Goal: Information Seeking & Learning: Learn about a topic

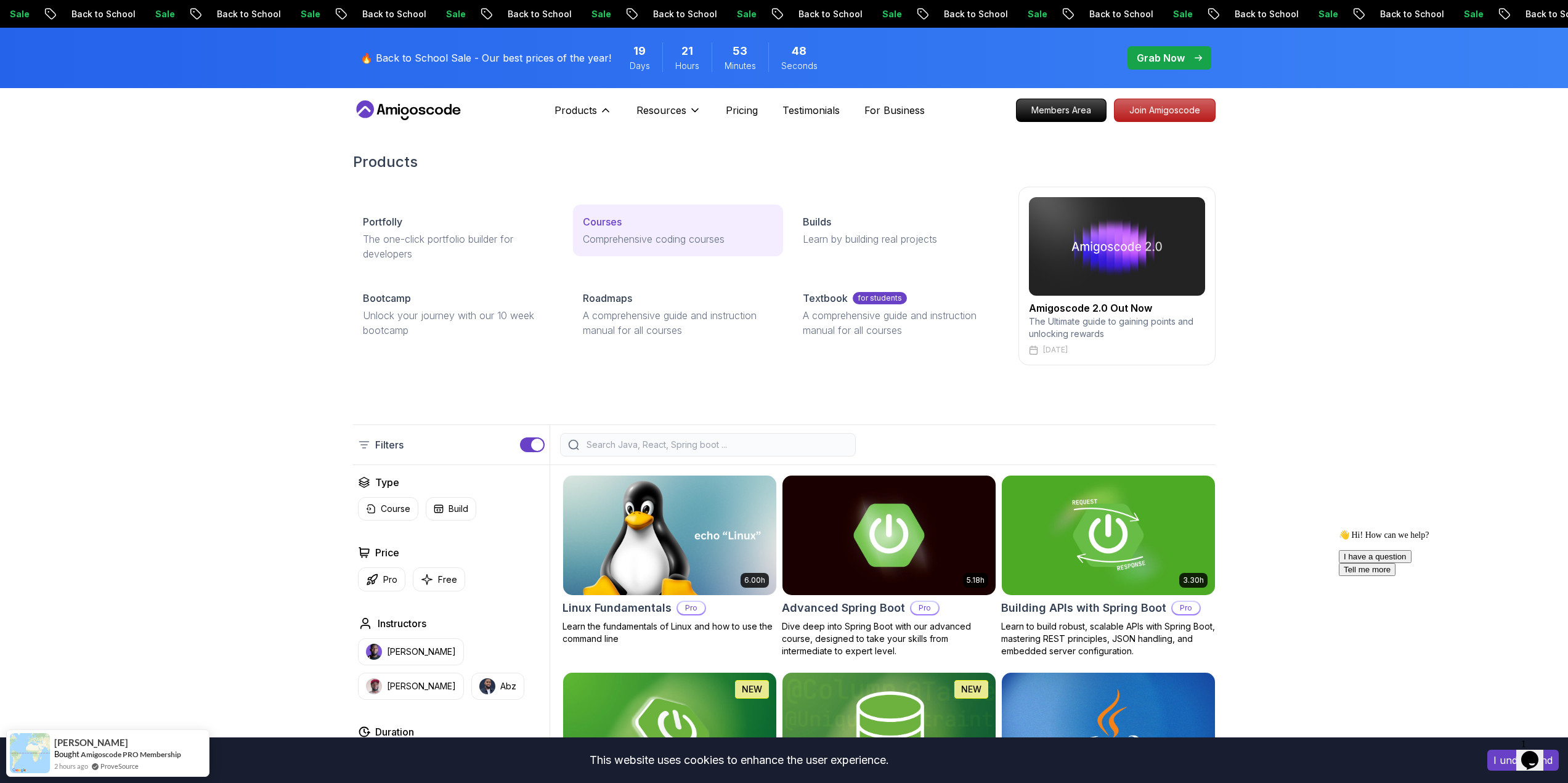
click at [580, 225] on link "Courses Comprehensive coding courses" at bounding box center [678, 230] width 210 height 52
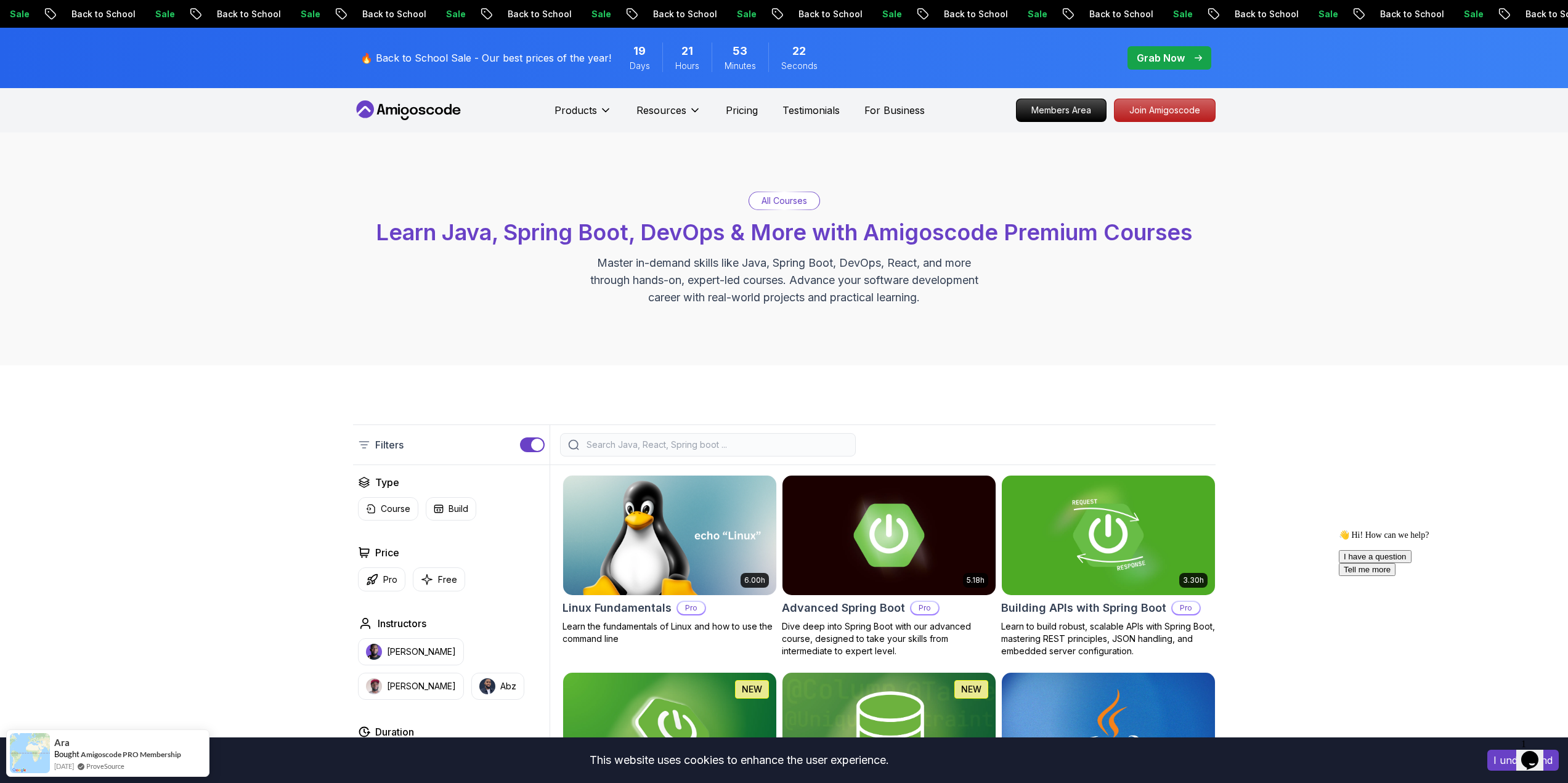
drag, startPoint x: 386, startPoint y: 651, endPoint x: 383, endPoint y: 99, distance: 552.0
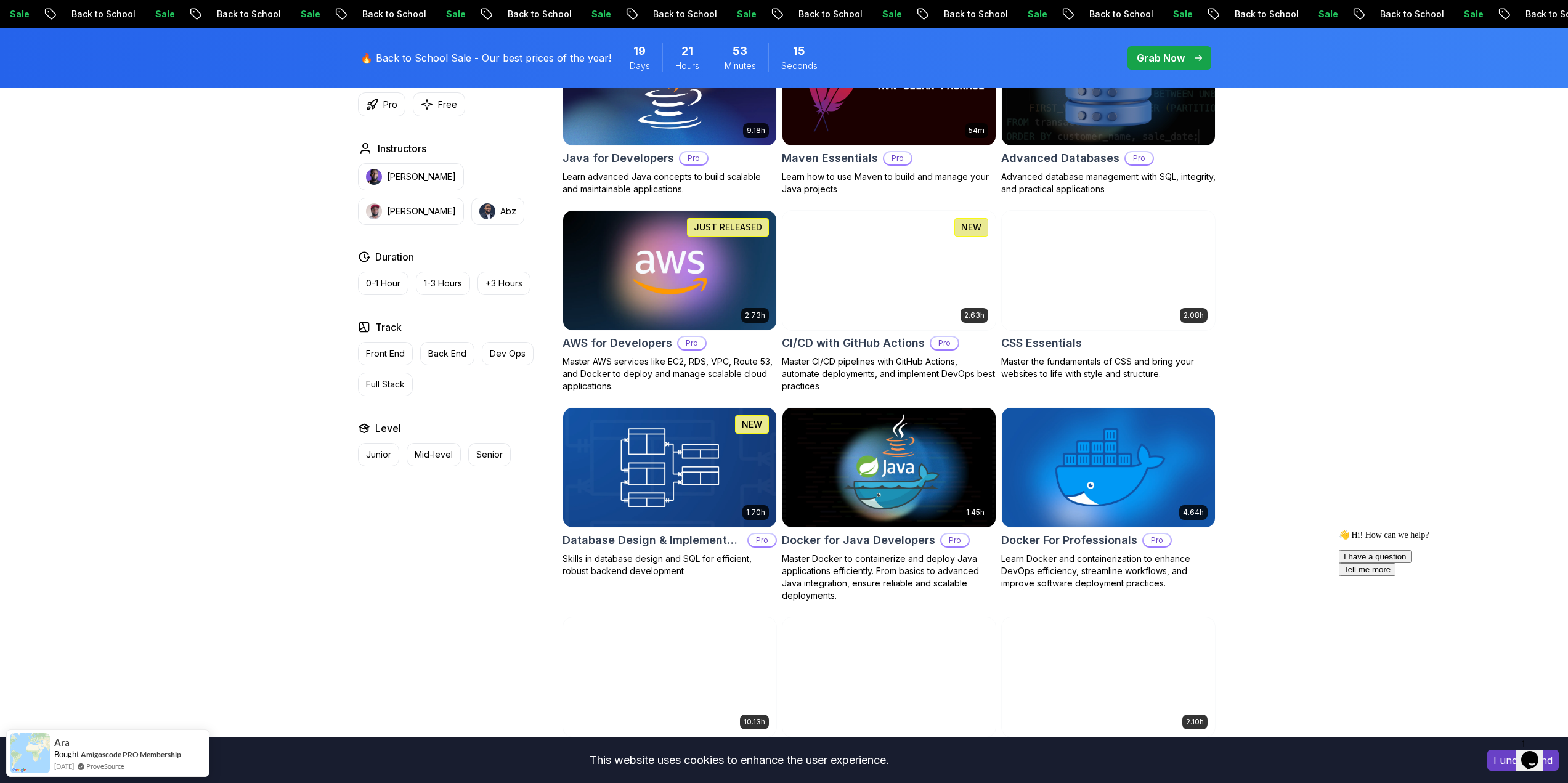
scroll to position [863, 0]
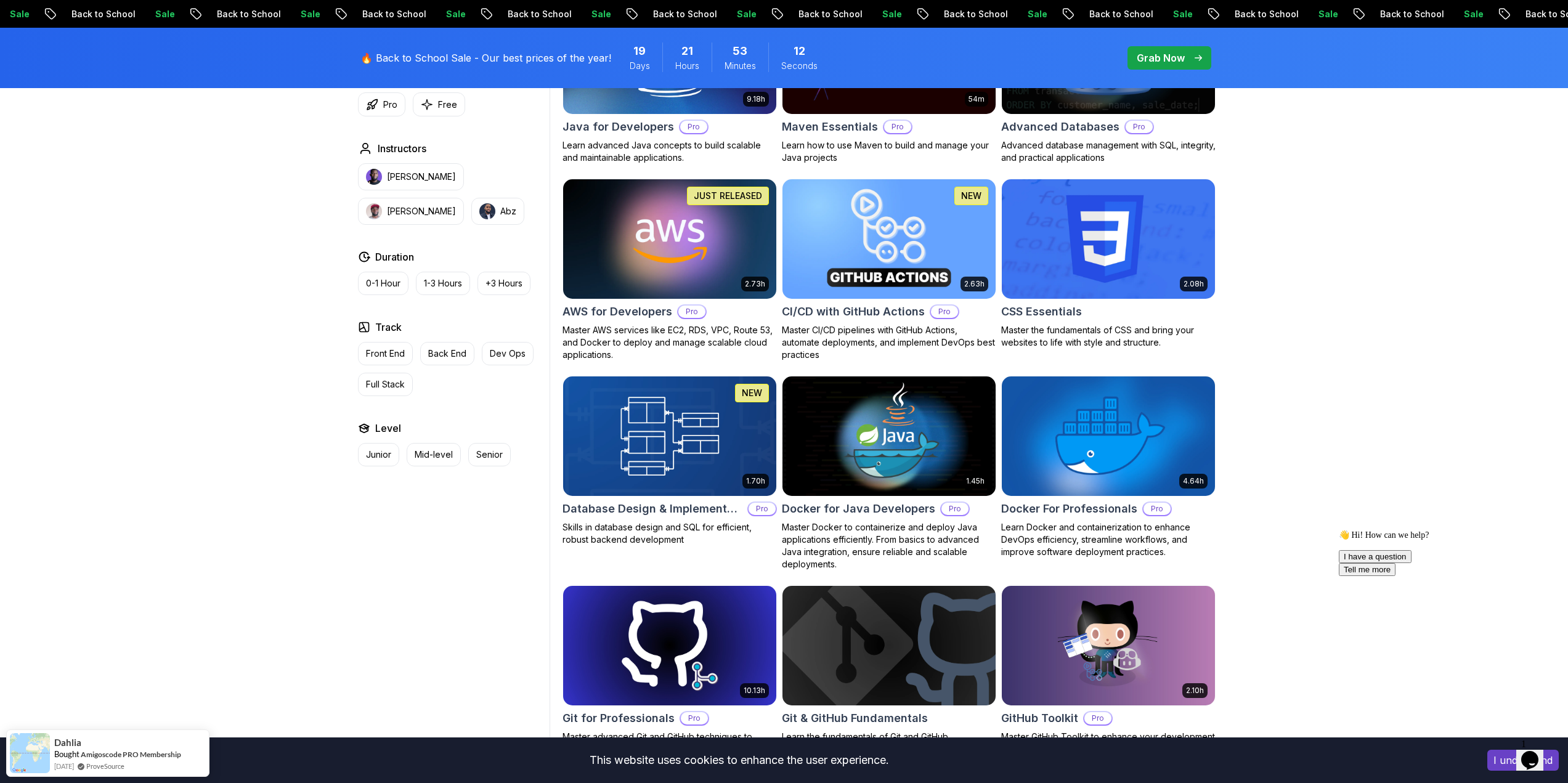
click at [838, 243] on img at bounding box center [888, 239] width 224 height 125
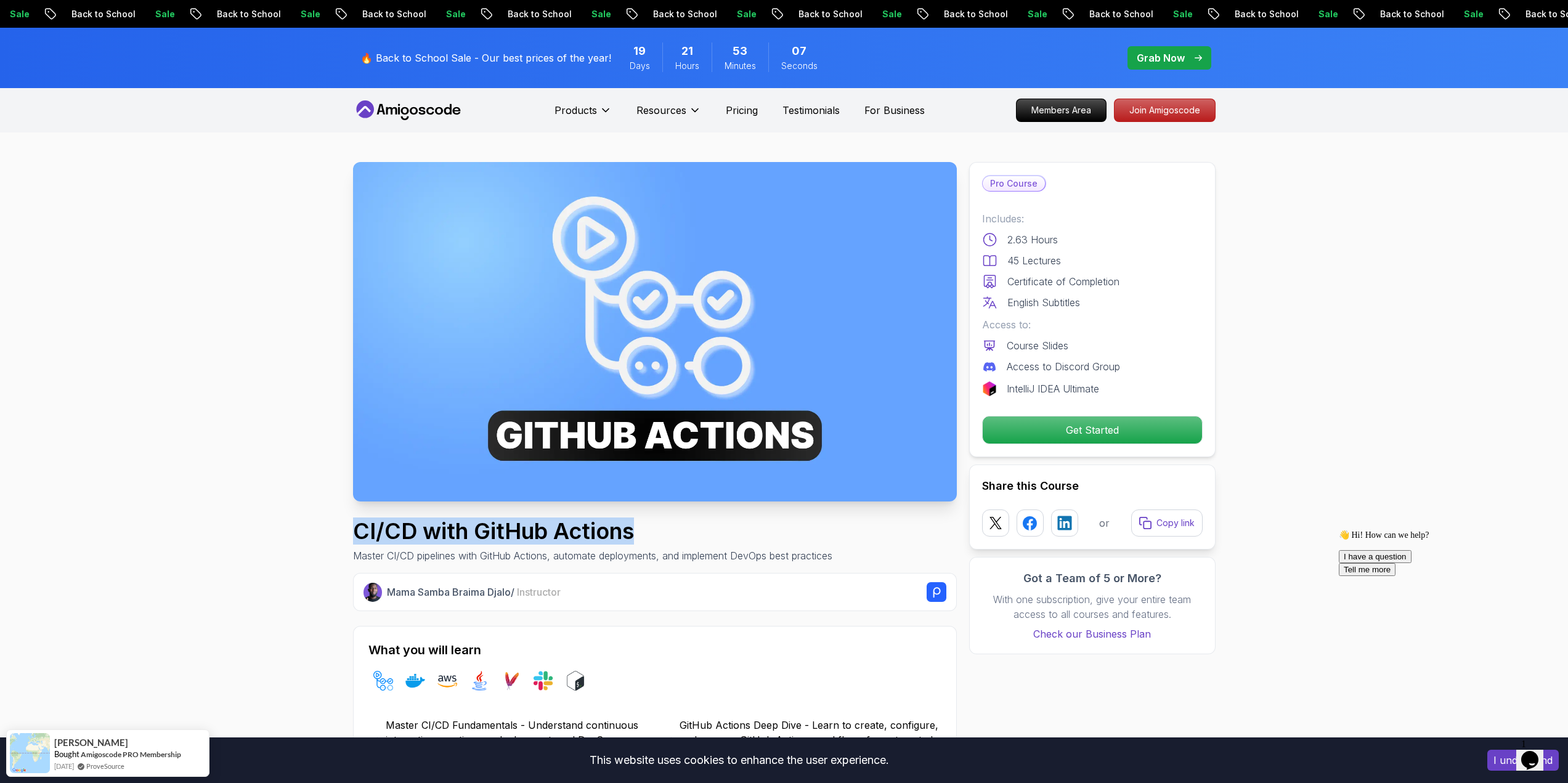
drag, startPoint x: 352, startPoint y: 526, endPoint x: 741, endPoint y: 526, distance: 389.0
drag, startPoint x: 530, startPoint y: 552, endPoint x: 707, endPoint y: 524, distance: 179.2
copy h1 "CI/CD with GitHub Actions"
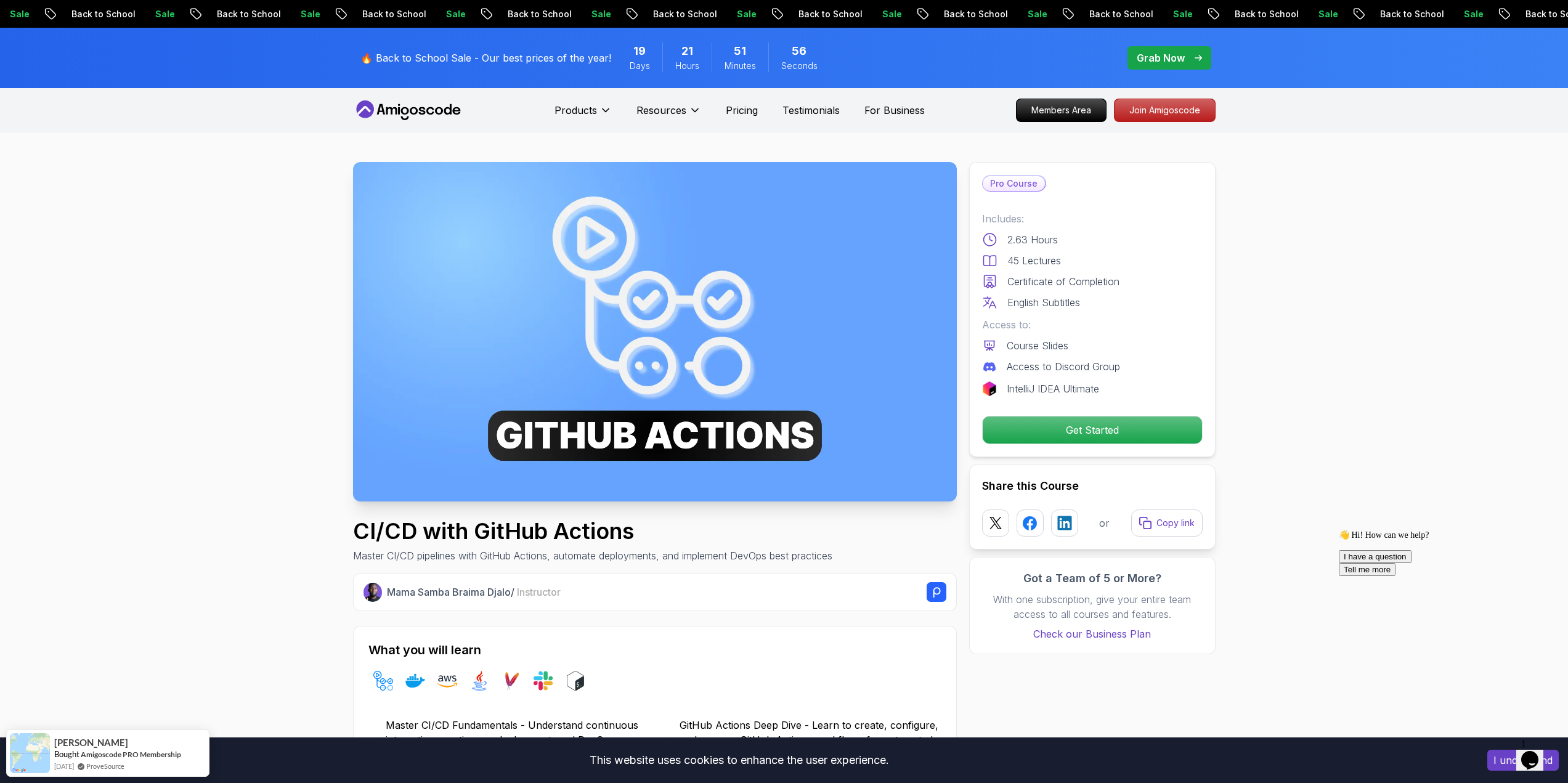
drag, startPoint x: 432, startPoint y: 114, endPoint x: 381, endPoint y: 107, distance: 51.5
click at [381, 107] on nav "Products Resources Pricing Testimonials For Business Members Area Join Amigosco…" at bounding box center [784, 111] width 863 height 45
drag, startPoint x: 225, startPoint y: 631, endPoint x: 356, endPoint y: 79, distance: 567.3
click at [1425, 540] on span "👋 Hi! How can we help?" at bounding box center [1383, 535] width 90 height 9
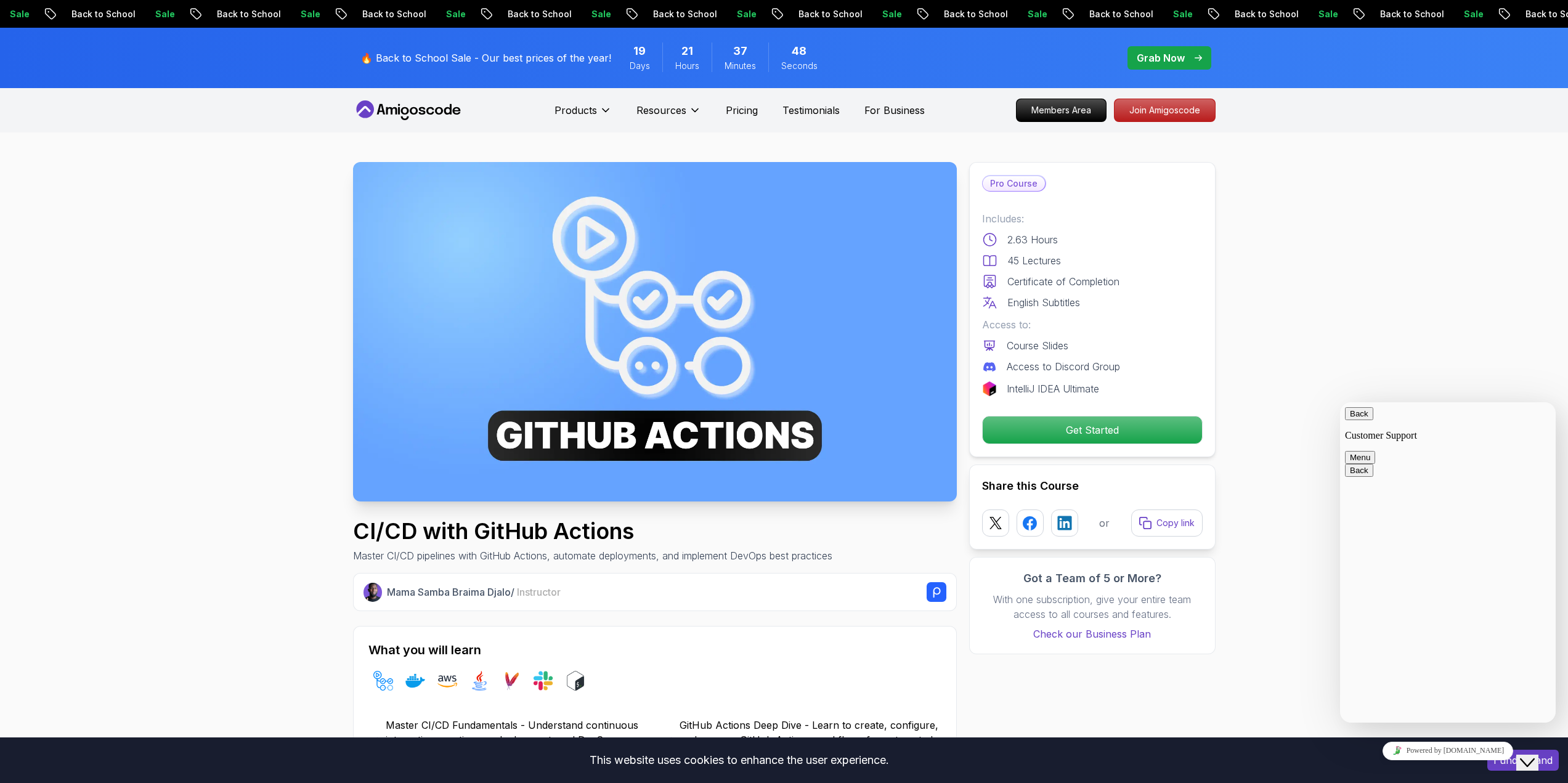
drag, startPoint x: 1471, startPoint y: 381, endPoint x: 1434, endPoint y: 354, distance: 45.8
click at [436, 117] on icon at bounding box center [408, 111] width 111 height 20
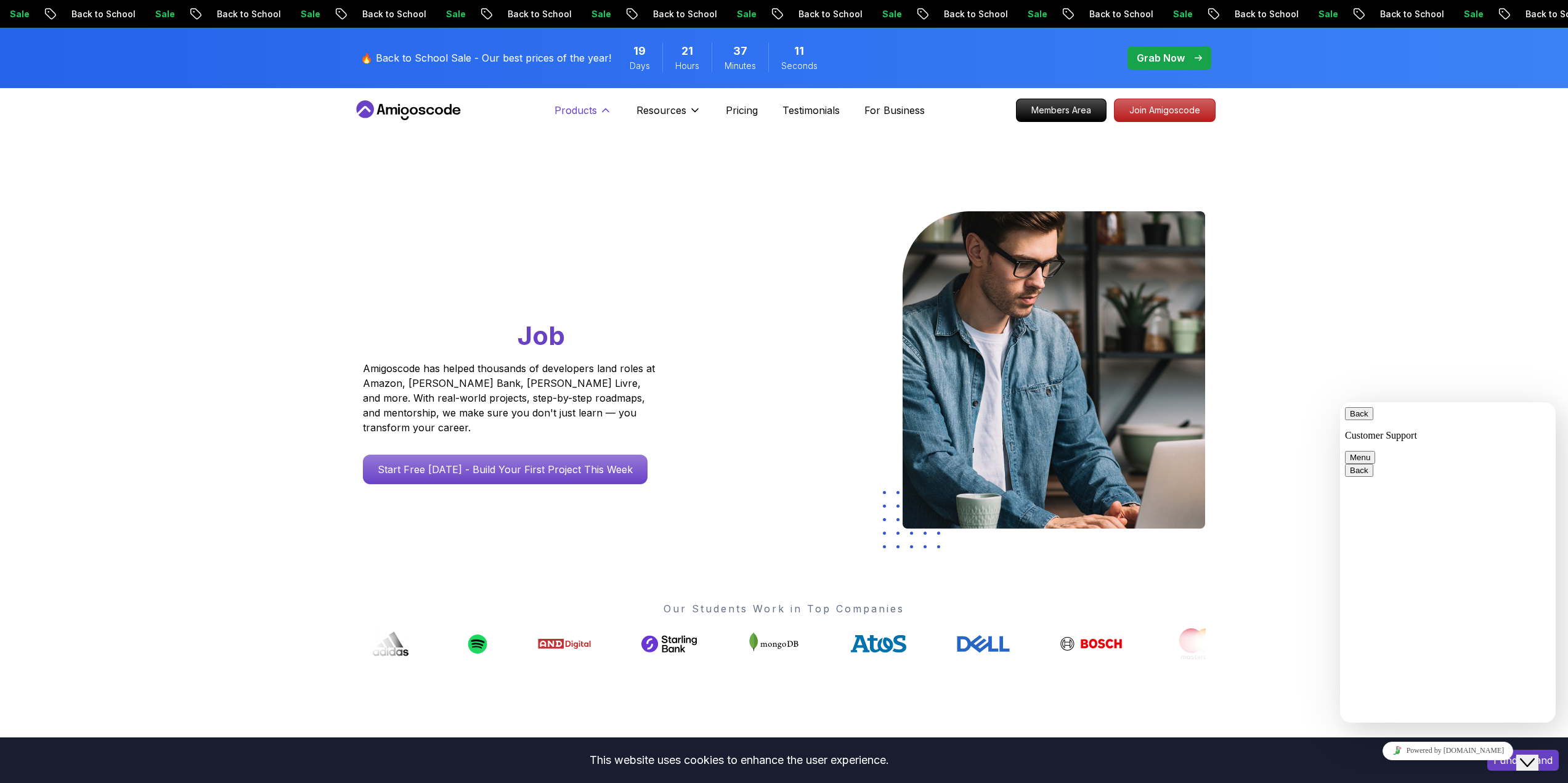
click at [591, 108] on p "Products" at bounding box center [576, 111] width 43 height 15
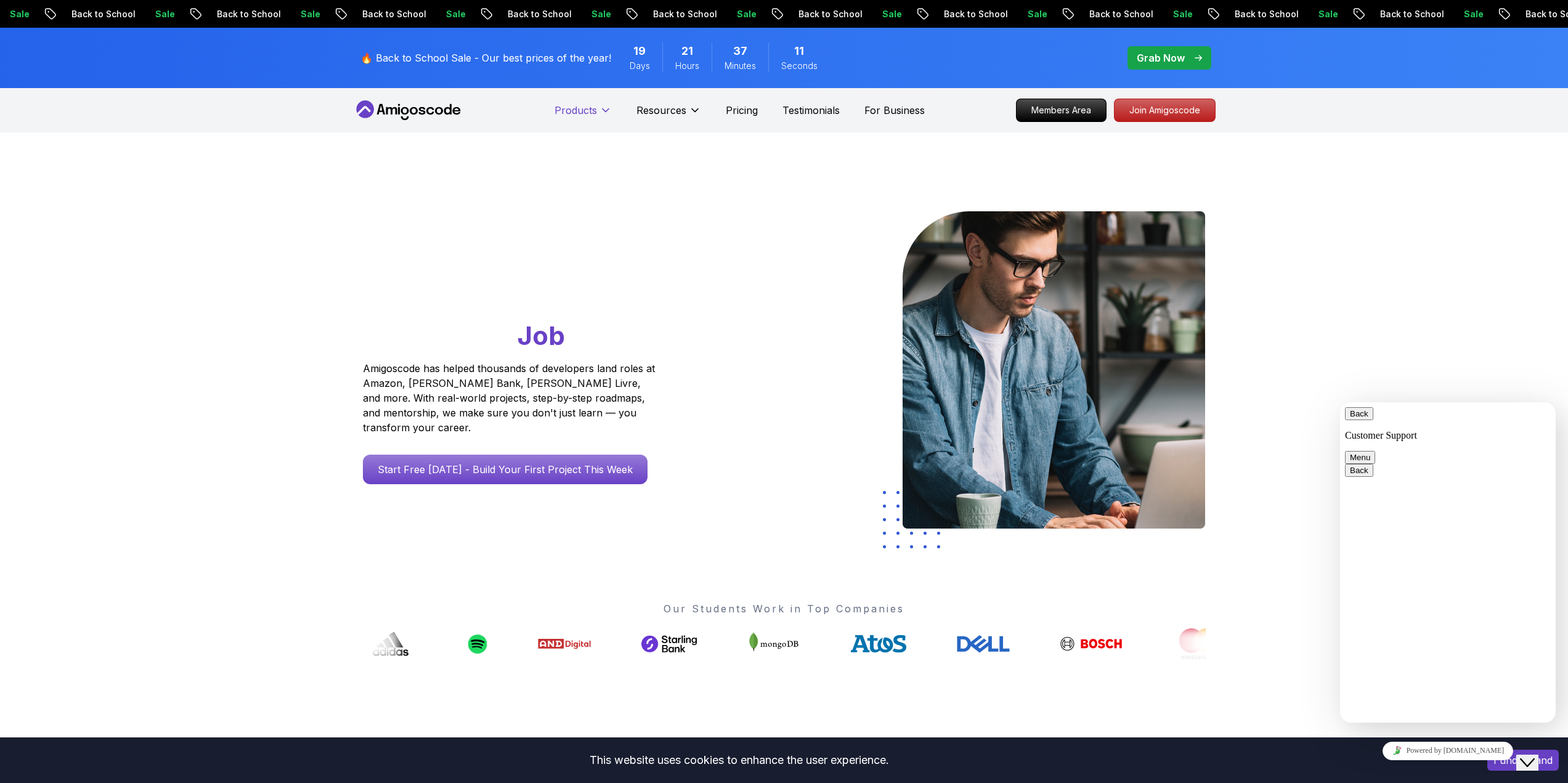
click at [591, 108] on p "Products" at bounding box center [576, 111] width 43 height 15
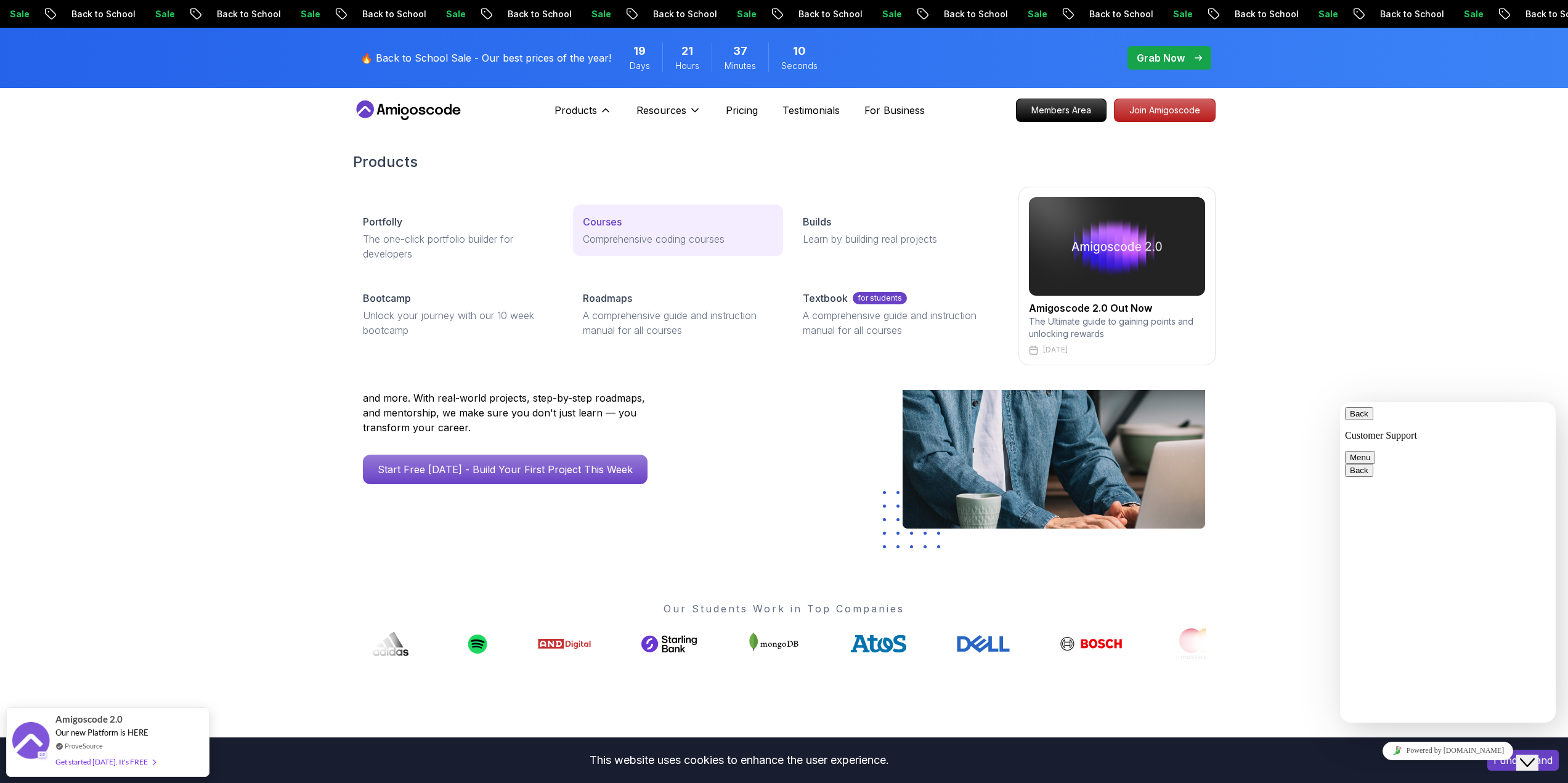
click at [604, 233] on p "Comprehensive coding courses" at bounding box center [678, 239] width 191 height 15
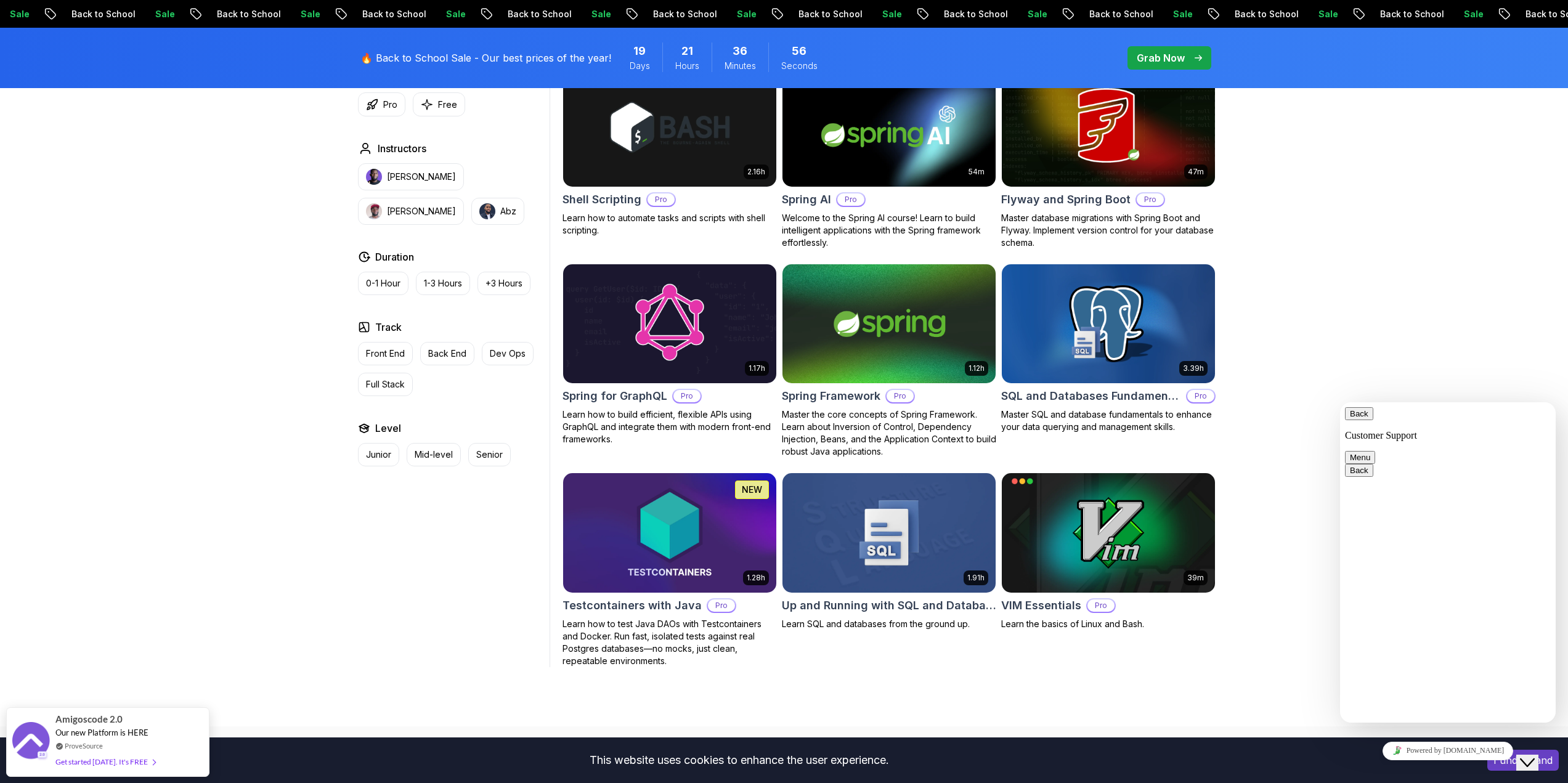
scroll to position [3266, 0]
